Goal: Information Seeking & Learning: Learn about a topic

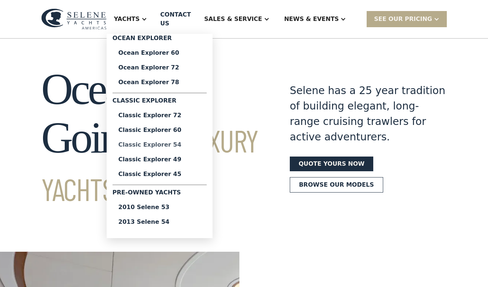
click at [157, 142] on div "Classic Explorer 54" at bounding box center [159, 145] width 82 height 6
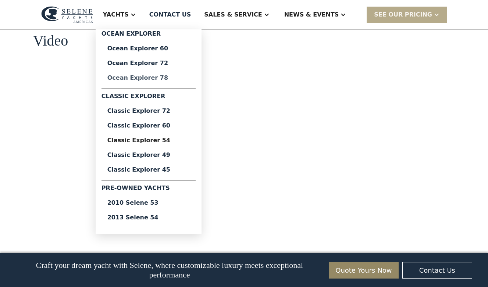
scroll to position [698, 0]
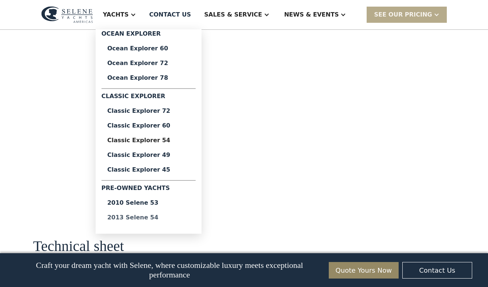
click at [154, 217] on div "2013 Selene 54" at bounding box center [148, 218] width 82 height 6
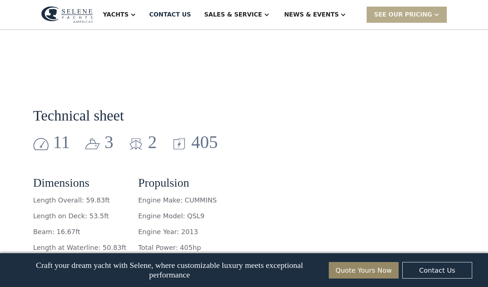
scroll to position [987, 0]
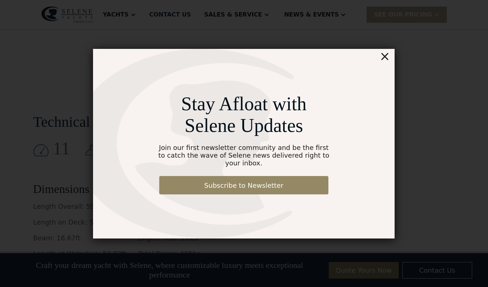
click at [387, 60] on div "×" at bounding box center [384, 56] width 11 height 15
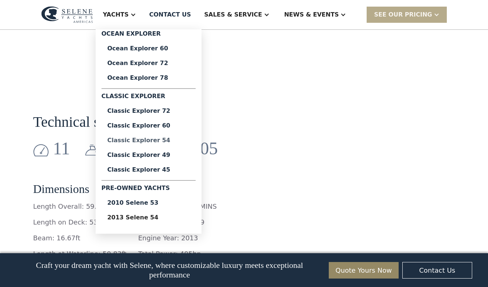
click at [152, 140] on div "Classic Explorer 54" at bounding box center [148, 140] width 82 height 6
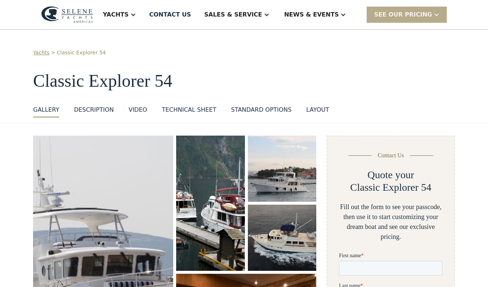
click at [182, 110] on div "Technical sheet" at bounding box center [189, 109] width 54 height 9
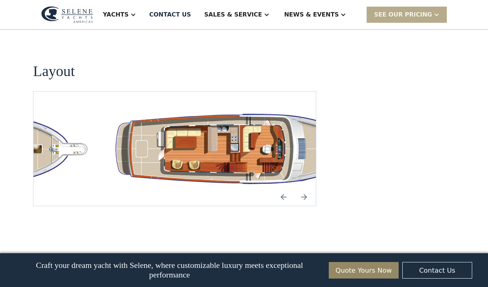
scroll to position [1299, 0]
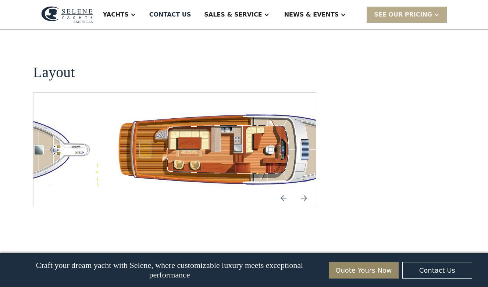
click at [280, 189] on img "Previous slide" at bounding box center [284, 198] width 18 height 18
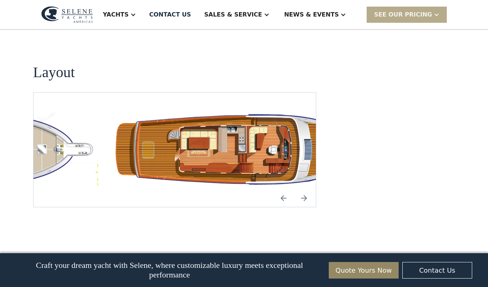
click at [305, 189] on img "Next slide" at bounding box center [304, 198] width 18 height 18
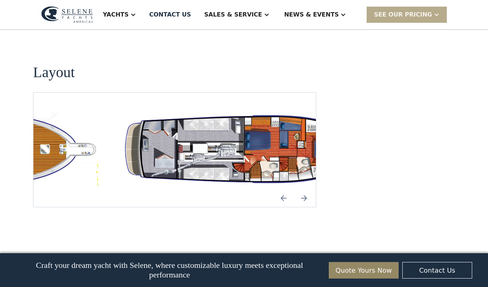
click at [305, 189] on img "Next slide" at bounding box center [304, 198] width 18 height 18
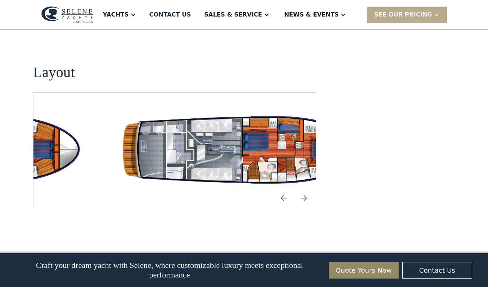
click at [305, 189] on img "Next slide" at bounding box center [304, 198] width 18 height 18
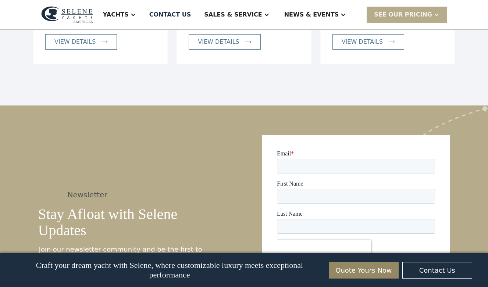
scroll to position [1747, 0]
